Goal: Information Seeking & Learning: Learn about a topic

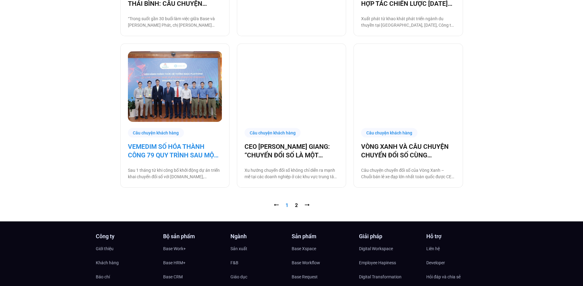
scroll to position [559, 0]
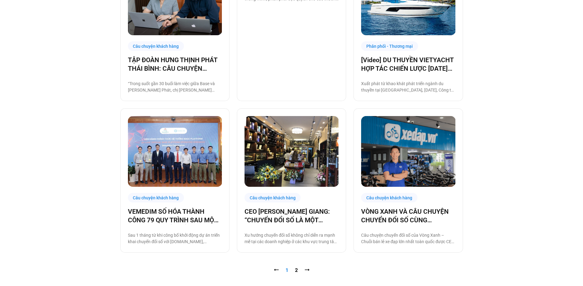
click at [170, 182] on img at bounding box center [175, 151] width 94 height 71
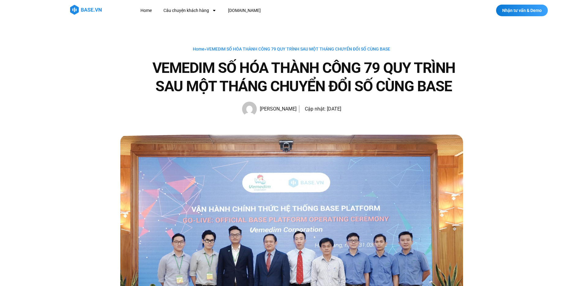
click at [176, 68] on h1 "VEMEDIM SỐ HÓA THÀNH CÔNG 79 QUY TRÌNH SAU MỘT THÁNG CHUYỂN ĐỔI SỐ CÙNG BASE" at bounding box center [304, 77] width 318 height 37
copy h1 "VEMEDIM"
